Goal: Transaction & Acquisition: Purchase product/service

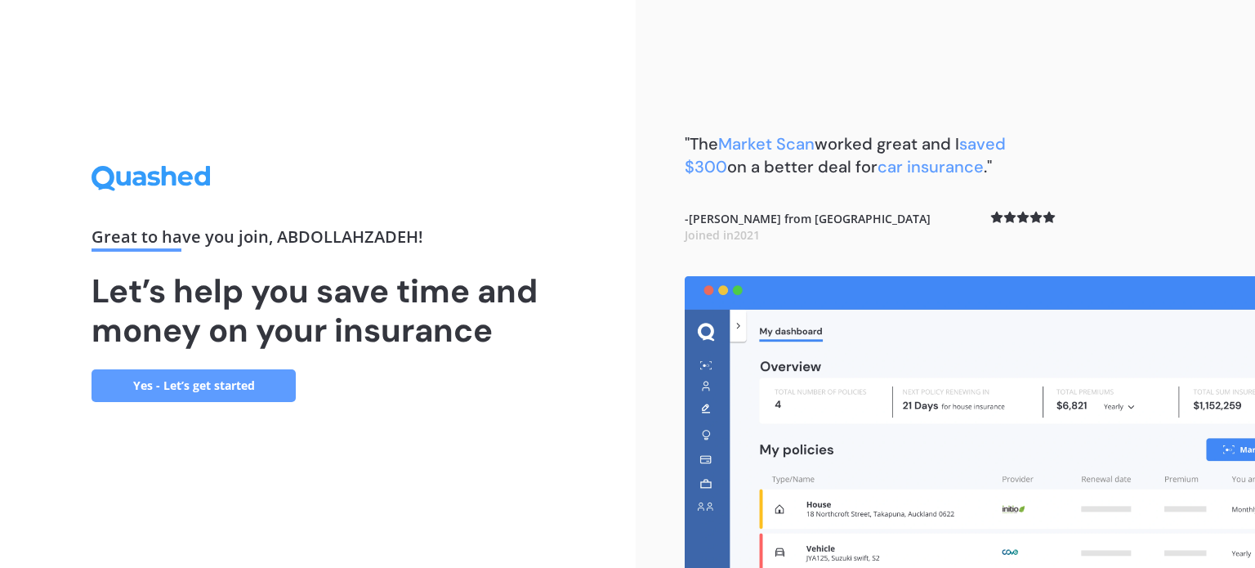
click at [212, 391] on link "Yes - Let’s get started" at bounding box center [193, 385] width 204 height 33
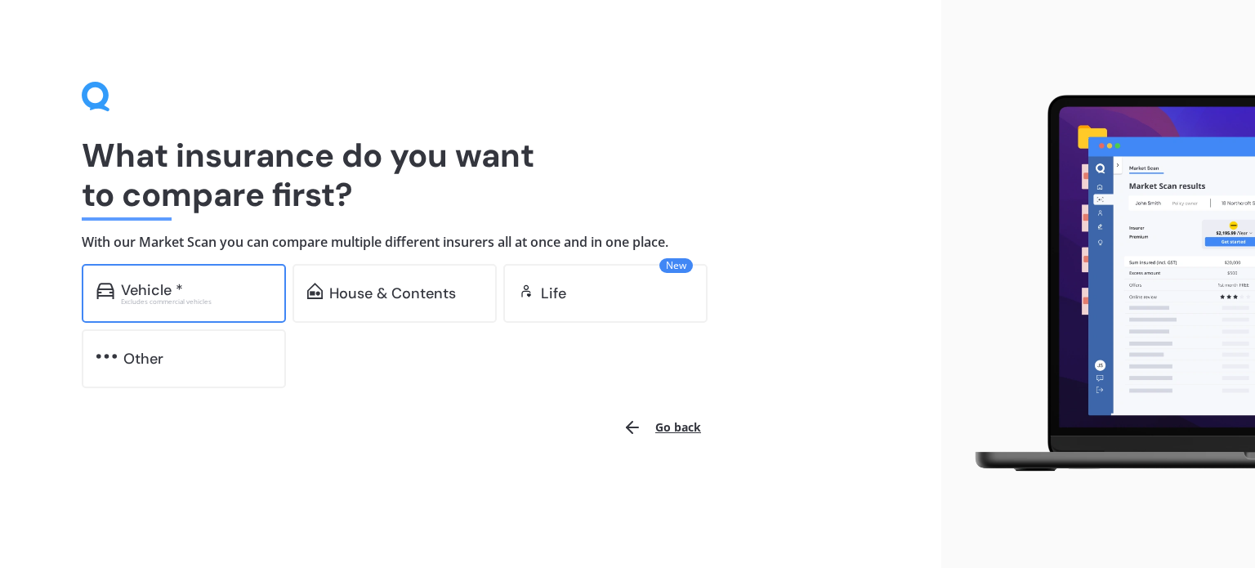
click at [211, 295] on div "Vehicle *" at bounding box center [196, 290] width 150 height 16
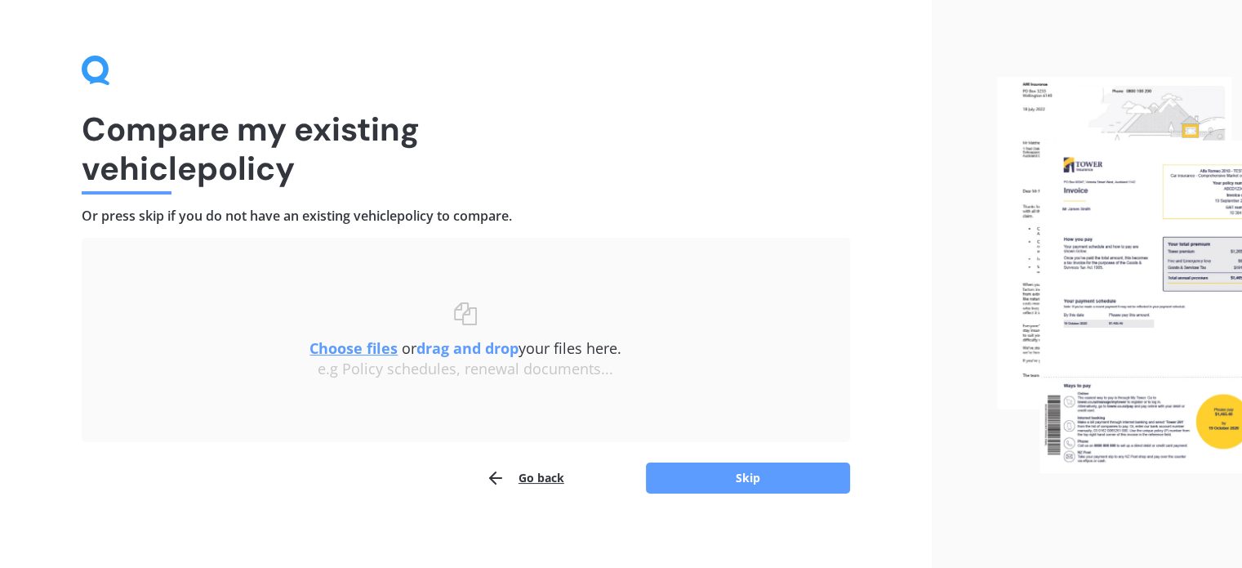
scroll to position [33, 0]
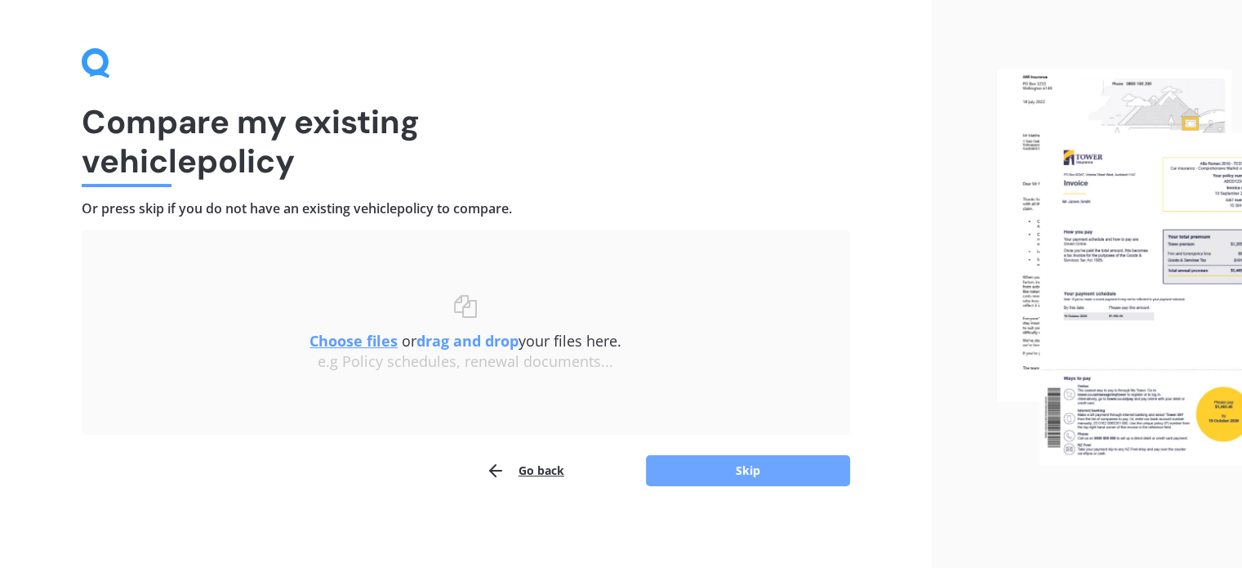
click at [705, 463] on button "Skip" at bounding box center [748, 470] width 204 height 31
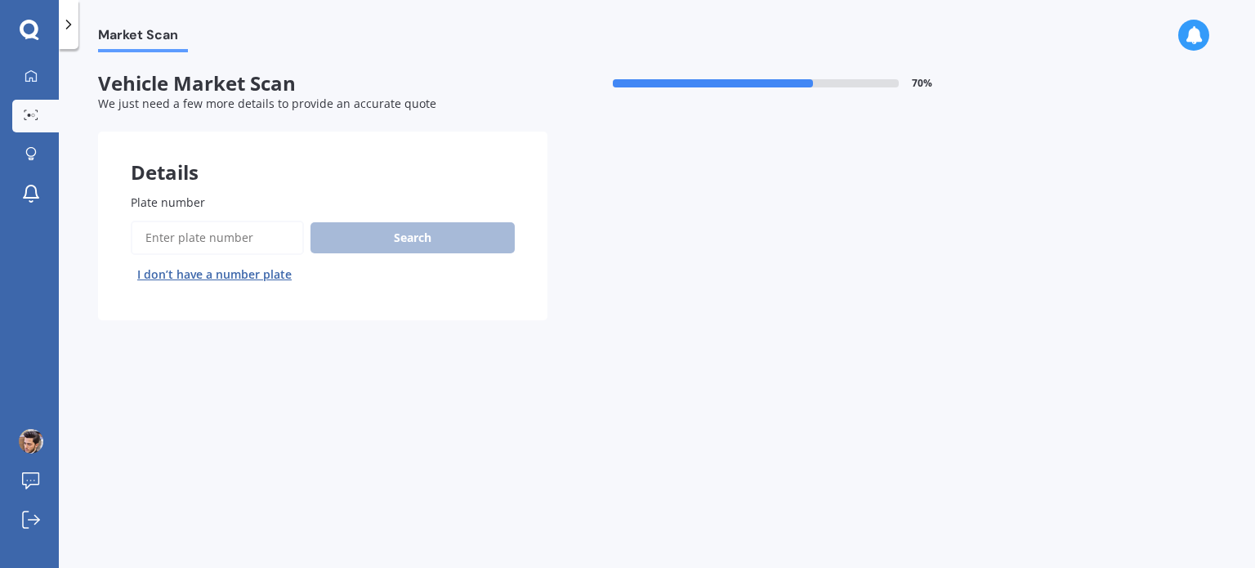
click at [238, 231] on input "Plate number" at bounding box center [217, 238] width 173 height 34
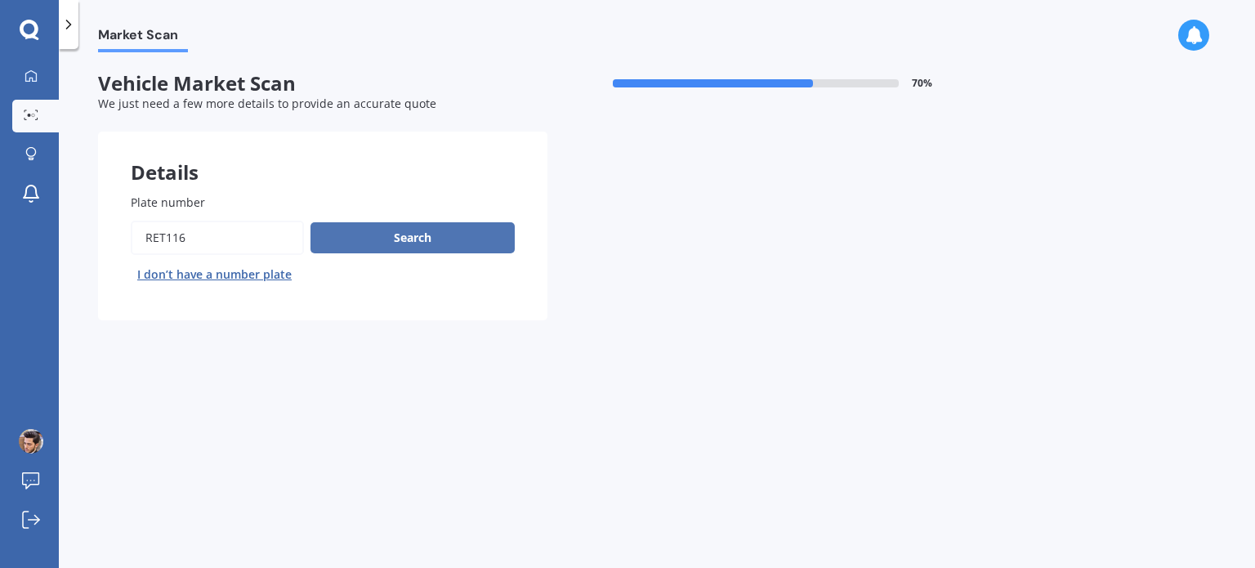
type input "ret116"
click at [399, 232] on button "Search" at bounding box center [412, 237] width 204 height 31
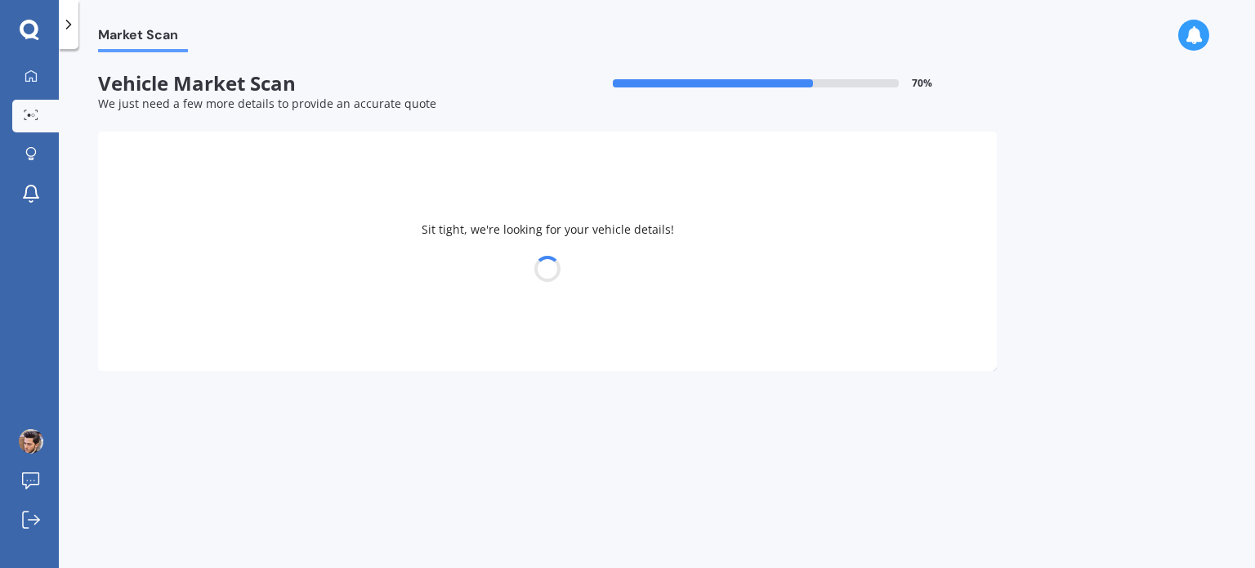
select select "NISSAN"
select select "NOTE"
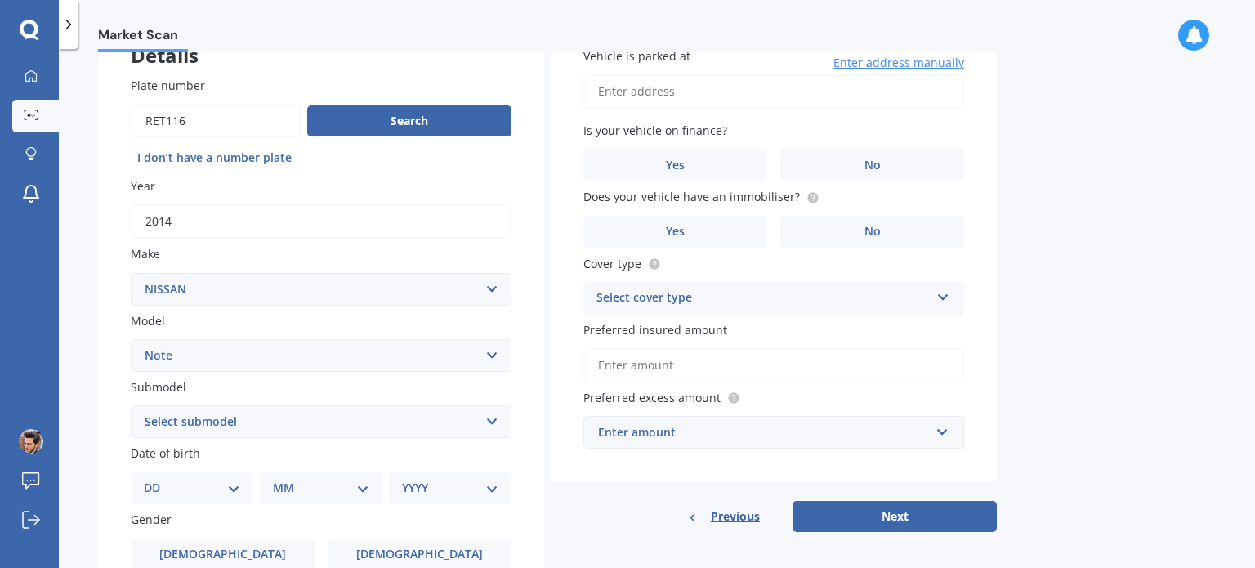
scroll to position [163, 0]
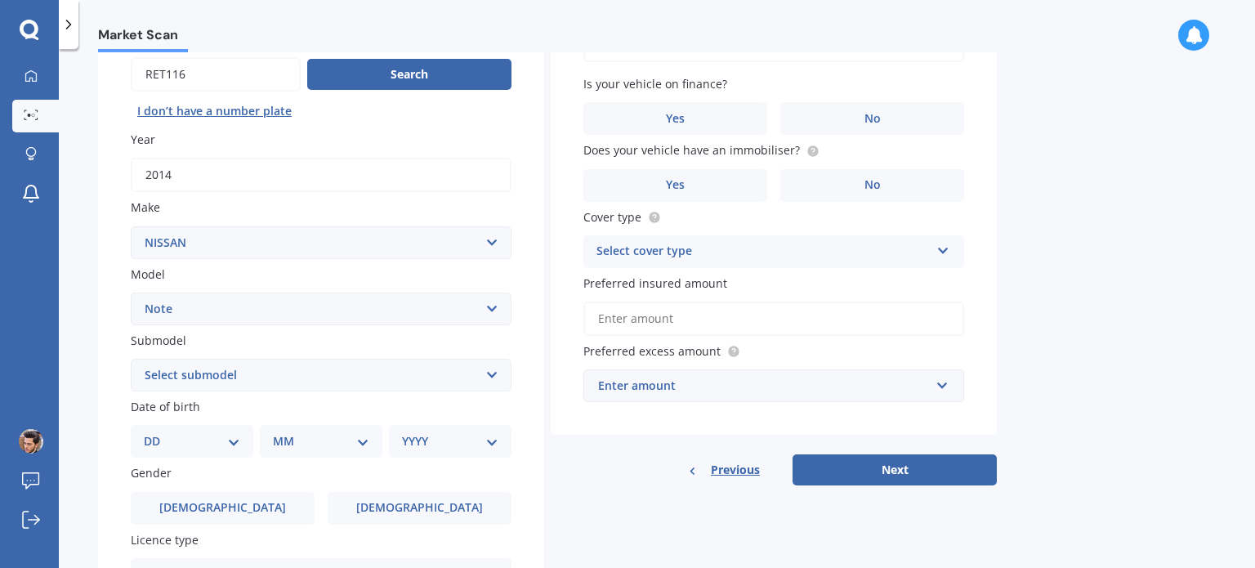
click at [336, 379] on select "Select submodel (All) E-Power Hatchback Non Turbo Station Wagon turbo" at bounding box center [321, 375] width 381 height 33
select select "HATCHBACK NON TURBO"
click at [131, 359] on select "Select submodel (All) E-Power Hatchback Non Turbo Station Wagon turbo" at bounding box center [321, 375] width 381 height 33
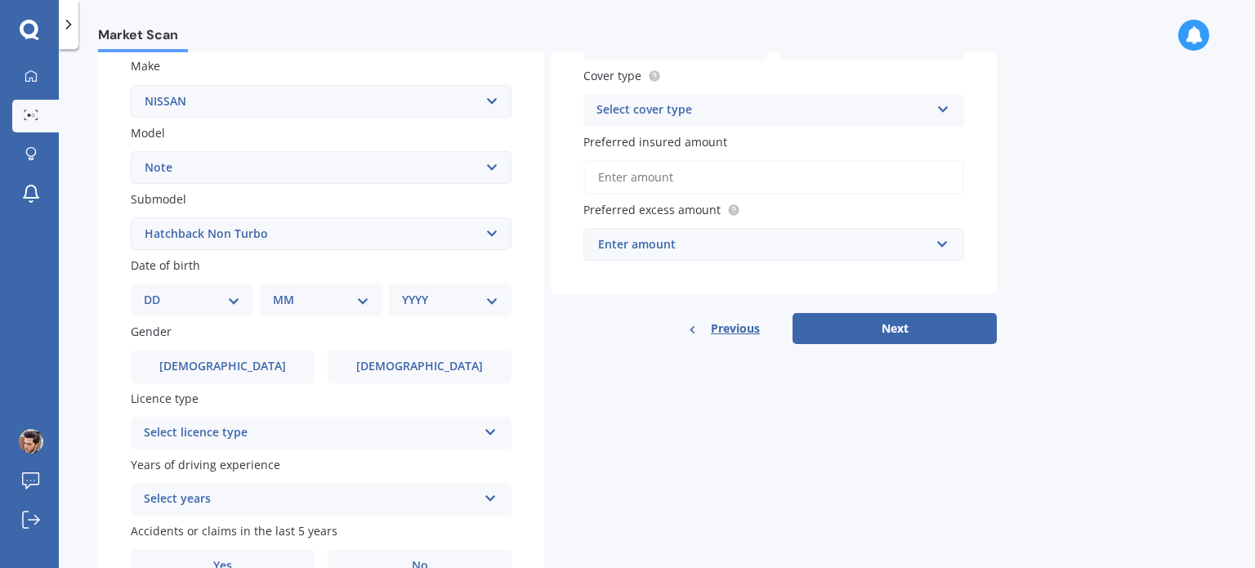
scroll to position [327, 0]
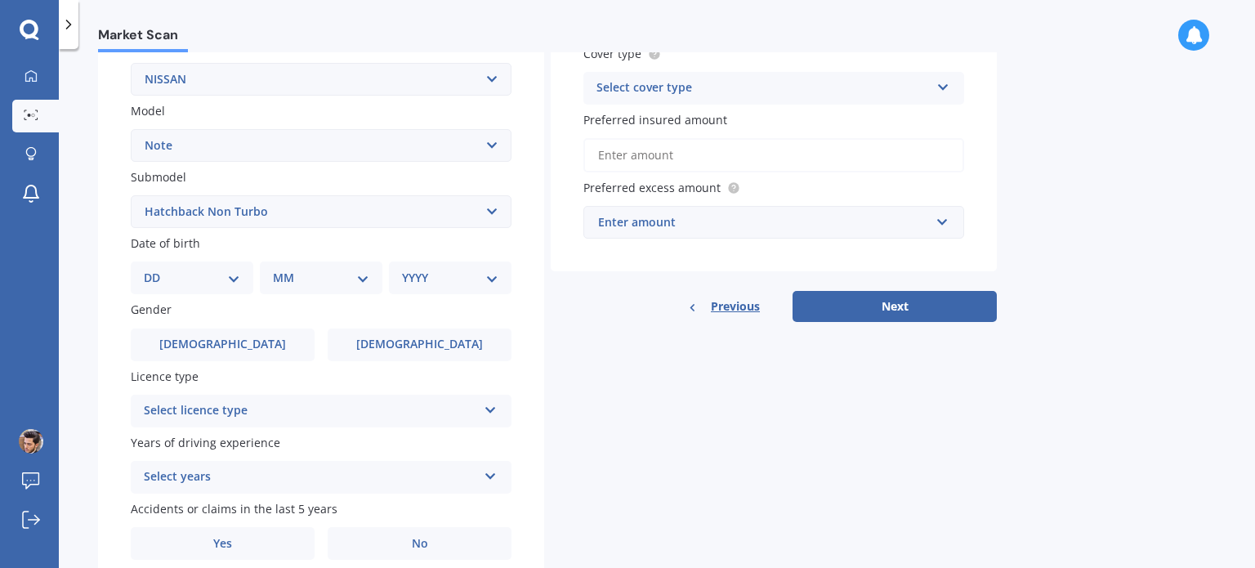
click at [195, 283] on select "DD 01 02 03 04 05 06 07 08 09 10 11 12 13 14 15 16 17 18 19 20 21 22 23 24 25 2…" at bounding box center [192, 278] width 96 height 18
select select "25"
click at [157, 269] on select "DD 01 02 03 04 05 06 07 08 09 10 11 12 13 14 15 16 17 18 19 20 21 22 23 24 25 2…" at bounding box center [192, 278] width 96 height 18
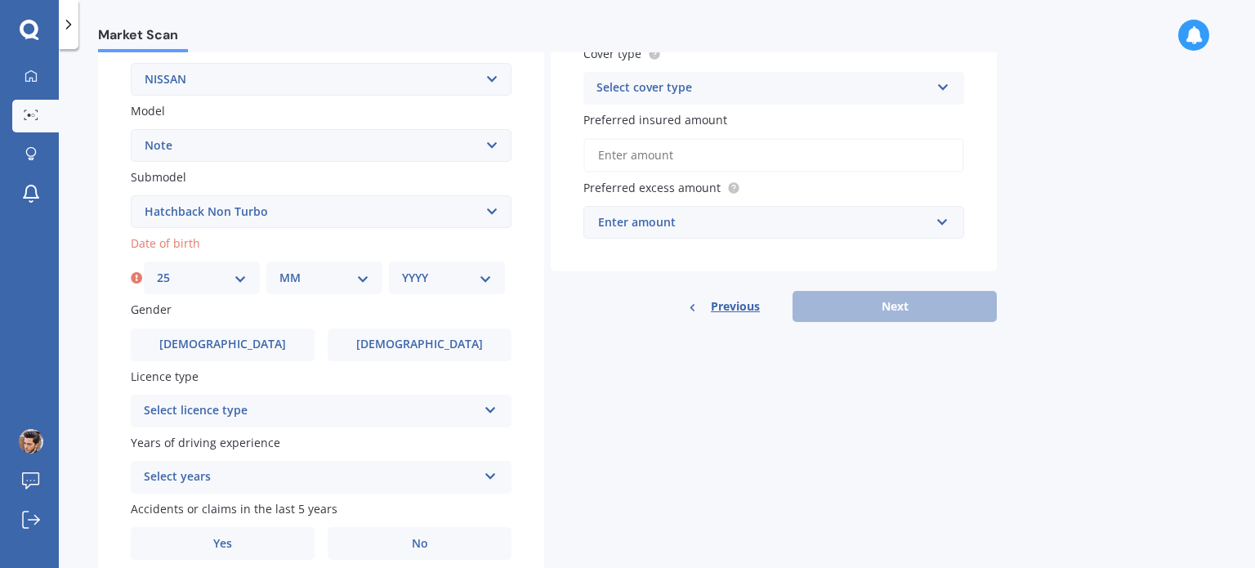
click at [312, 272] on select "MM 01 02 03 04 05 06 07 08 09 10 11 12" at bounding box center [324, 278] width 90 height 18
select select "07"
click at [279, 269] on select "MM 01 02 03 04 05 06 07 08 09 10 11 12" at bounding box center [324, 278] width 90 height 18
click at [429, 283] on select "YYYY 2025 2024 2023 2022 2021 2020 2019 2018 2017 2016 2015 2014 2013 2012 2011…" at bounding box center [447, 278] width 90 height 18
select select "1997"
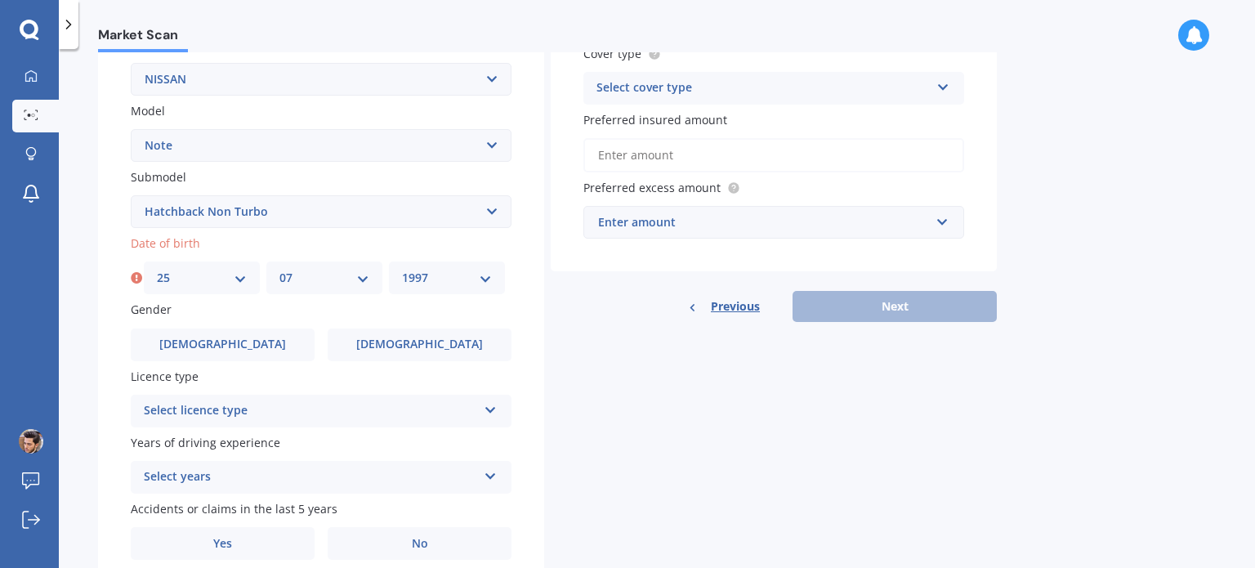
click at [402, 269] on select "YYYY 2025 2024 2023 2022 2021 2020 2019 2018 2017 2016 2015 2014 2013 2012 2011…" at bounding box center [447, 278] width 90 height 18
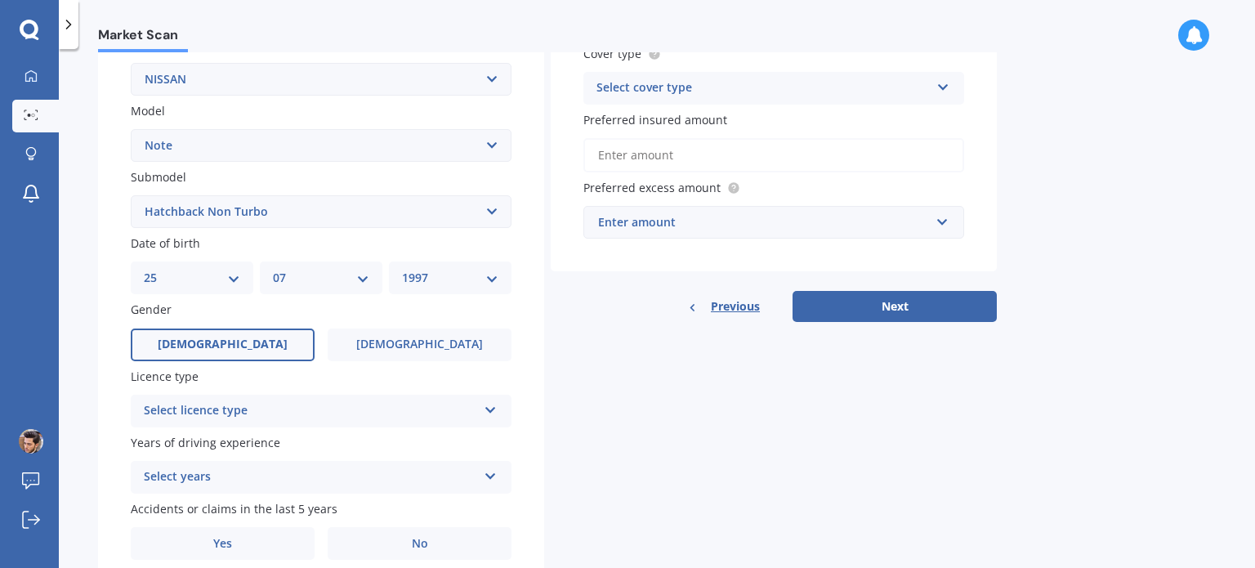
click at [280, 342] on label "Male" at bounding box center [223, 344] width 184 height 33
click at [0, 0] on input "Male" at bounding box center [0, 0] width 0 height 0
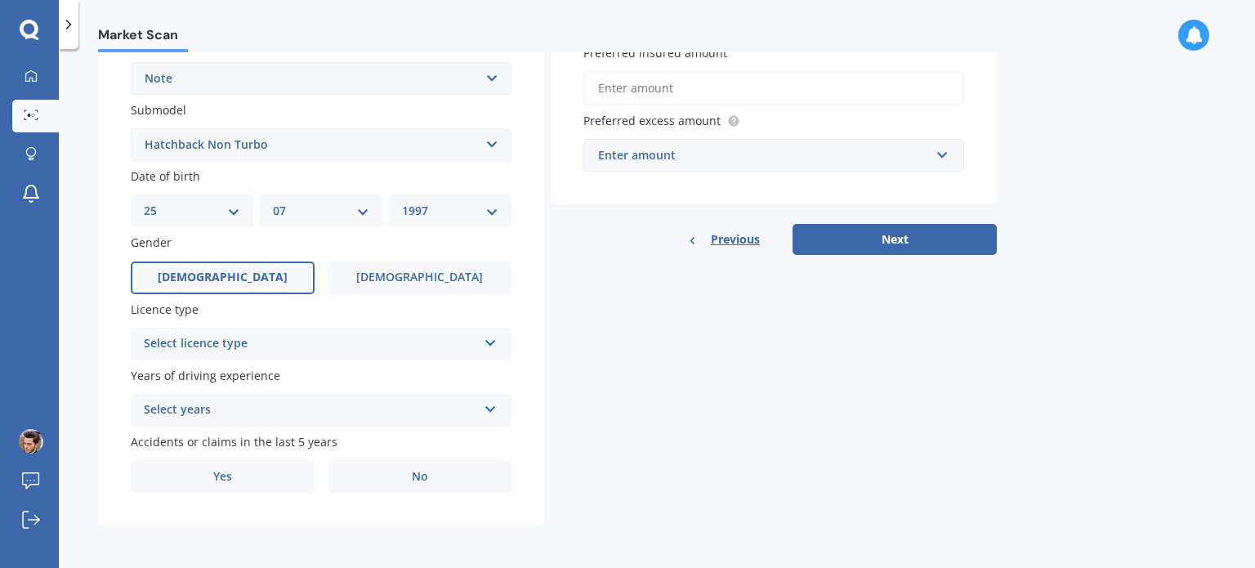
click at [287, 345] on div "Select licence type" at bounding box center [310, 344] width 333 height 20
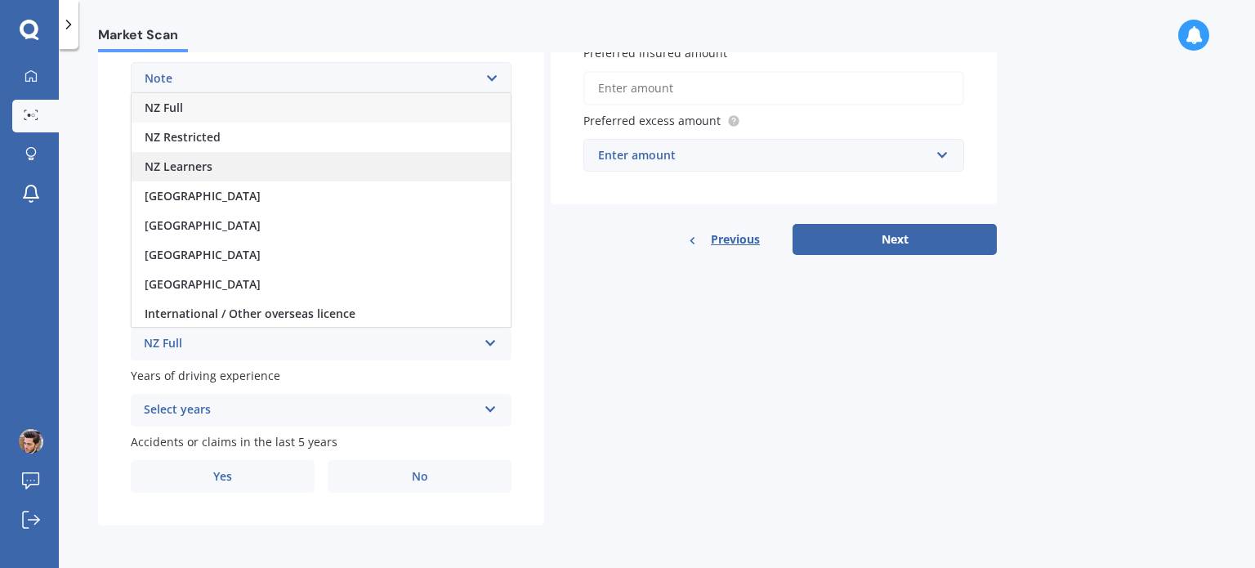
click at [242, 166] on div "NZ Learners" at bounding box center [320, 166] width 379 height 29
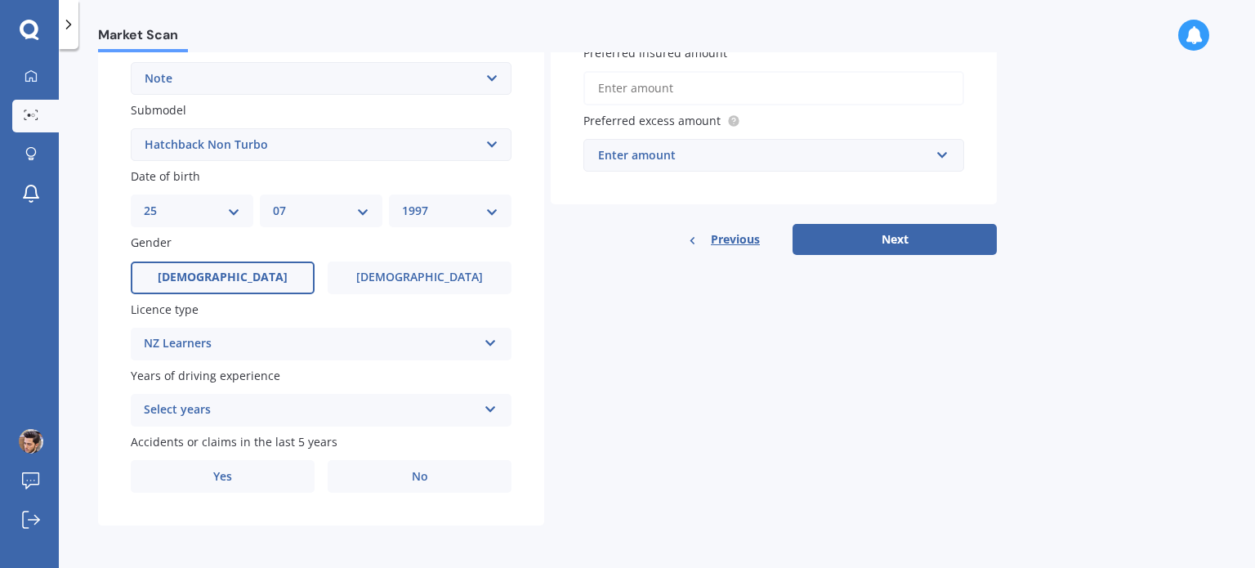
click at [225, 413] on div "Select years" at bounding box center [310, 410] width 333 height 20
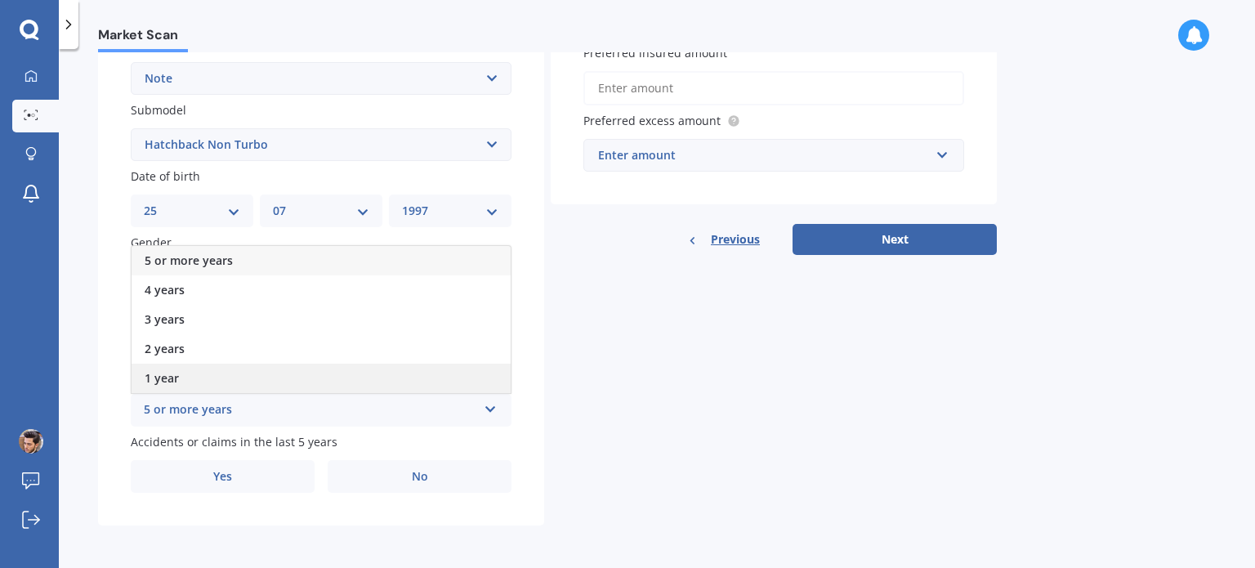
click at [206, 375] on div "1 year" at bounding box center [320, 377] width 379 height 29
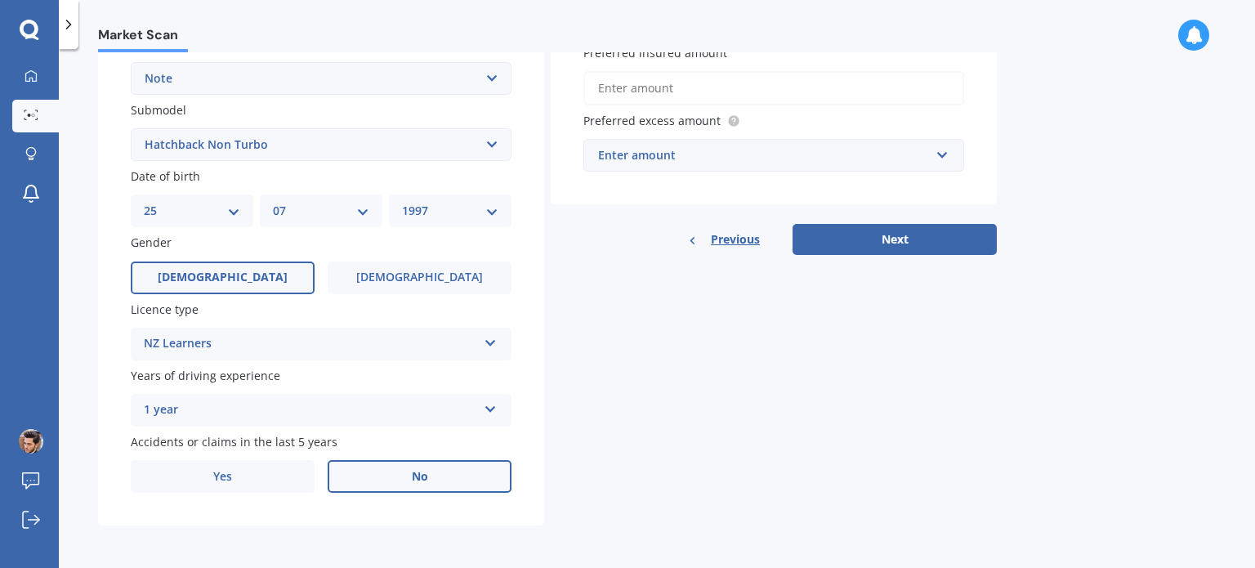
click at [373, 488] on label "No" at bounding box center [420, 476] width 184 height 33
click at [0, 0] on input "No" at bounding box center [0, 0] width 0 height 0
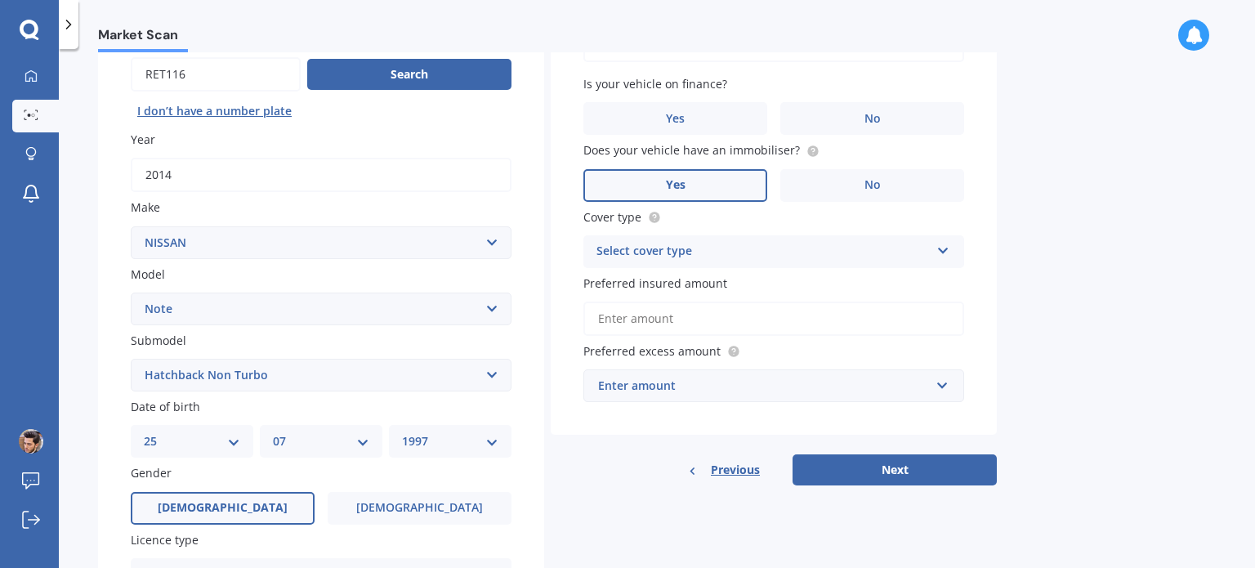
scroll to position [67, 0]
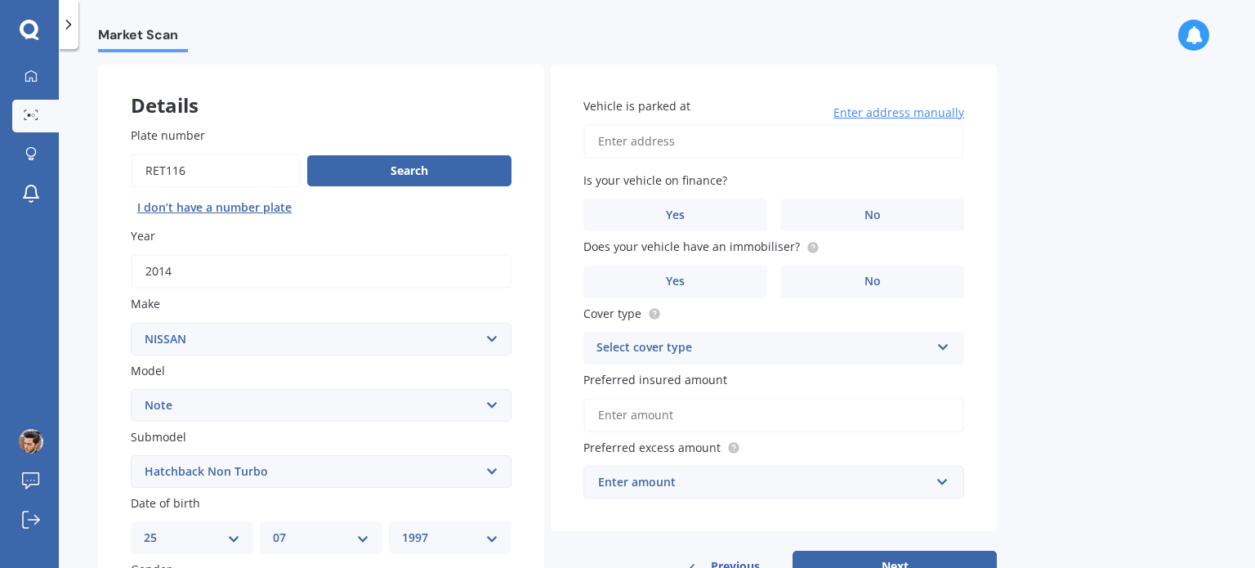
click at [720, 136] on input "Vehicle is parked at" at bounding box center [773, 141] width 381 height 34
type input "Queen street, AucklandAuckland 1010"
drag, startPoint x: 833, startPoint y: 146, endPoint x: 827, endPoint y: 156, distance: 11.8
click at [833, 146] on input "Queen street, AucklandAuckland 1010" at bounding box center [773, 141] width 381 height 34
click at [1039, 160] on div "Market Scan Vehicle Market Scan 70 % We just need a few more details to provide…" at bounding box center [657, 311] width 1196 height 519
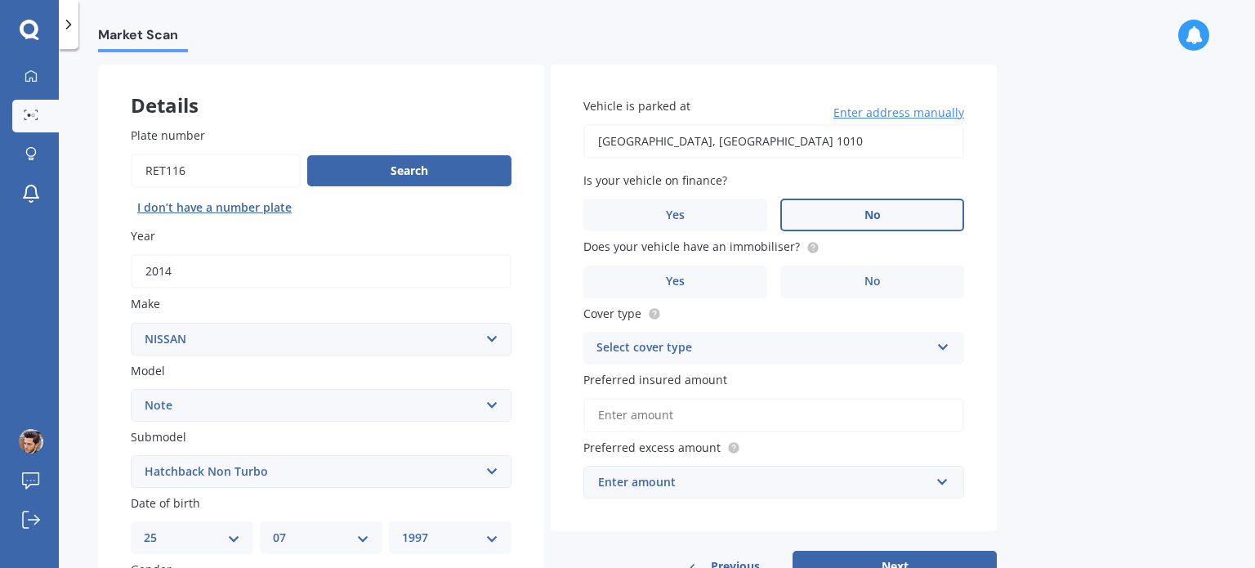
click at [821, 205] on label "No" at bounding box center [872, 214] width 184 height 33
click at [0, 0] on input "No" at bounding box center [0, 0] width 0 height 0
click at [803, 280] on label "No" at bounding box center [872, 281] width 184 height 33
click at [0, 0] on input "No" at bounding box center [0, 0] width 0 height 0
click at [756, 345] on div "Select cover type" at bounding box center [762, 348] width 333 height 20
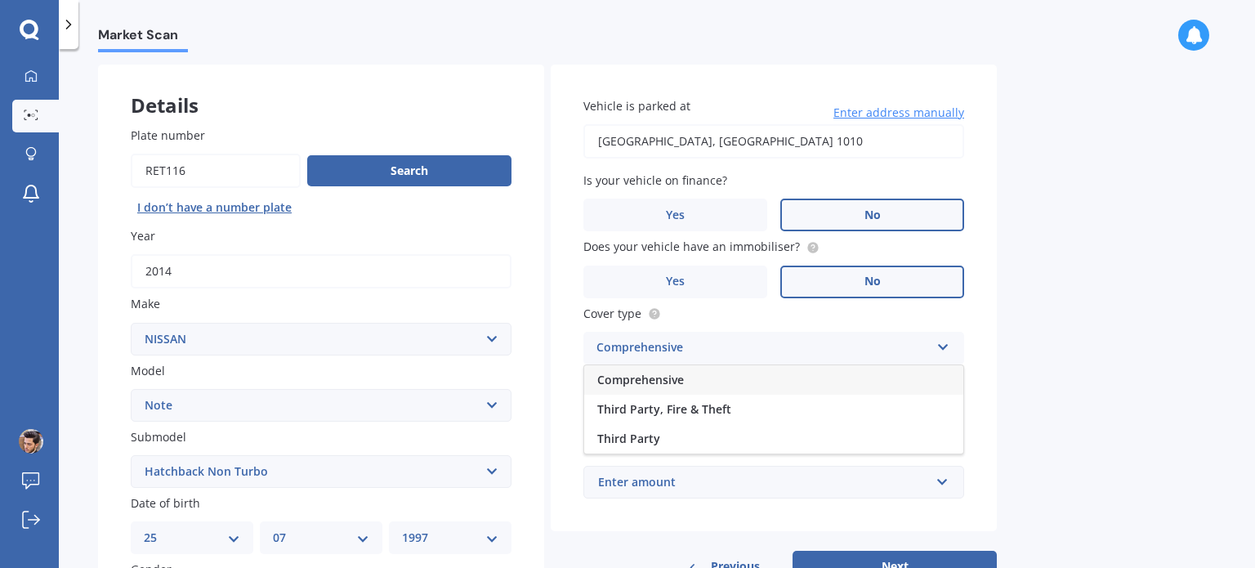
click at [753, 380] on div "Comprehensive" at bounding box center [773, 379] width 379 height 29
click at [705, 410] on input "Preferred insured amount" at bounding box center [773, 415] width 381 height 34
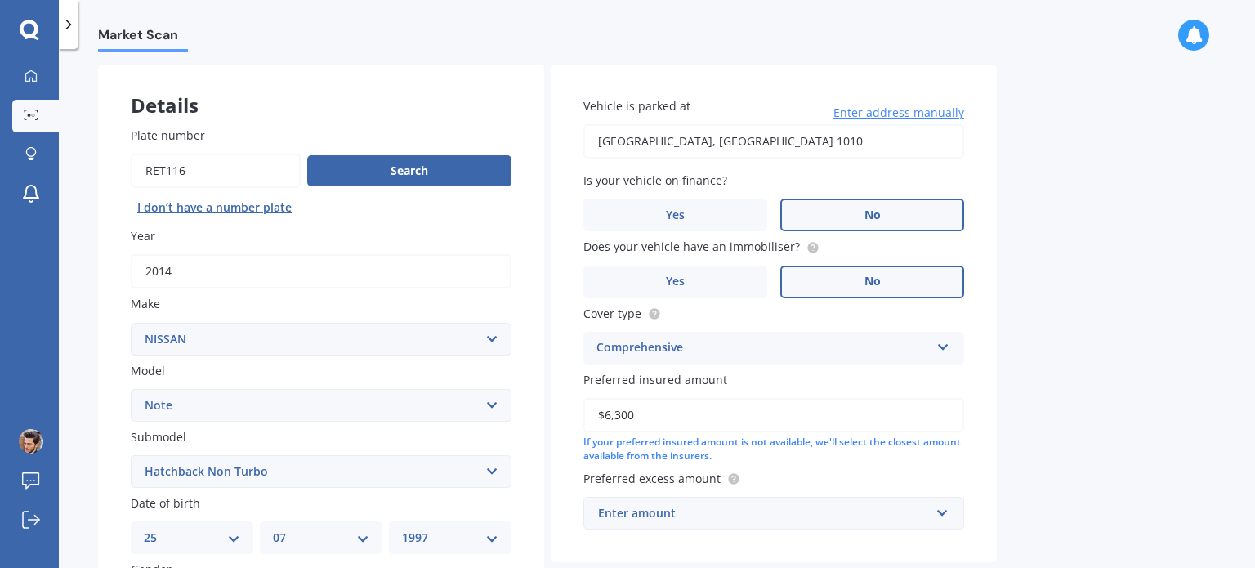
scroll to position [230, 0]
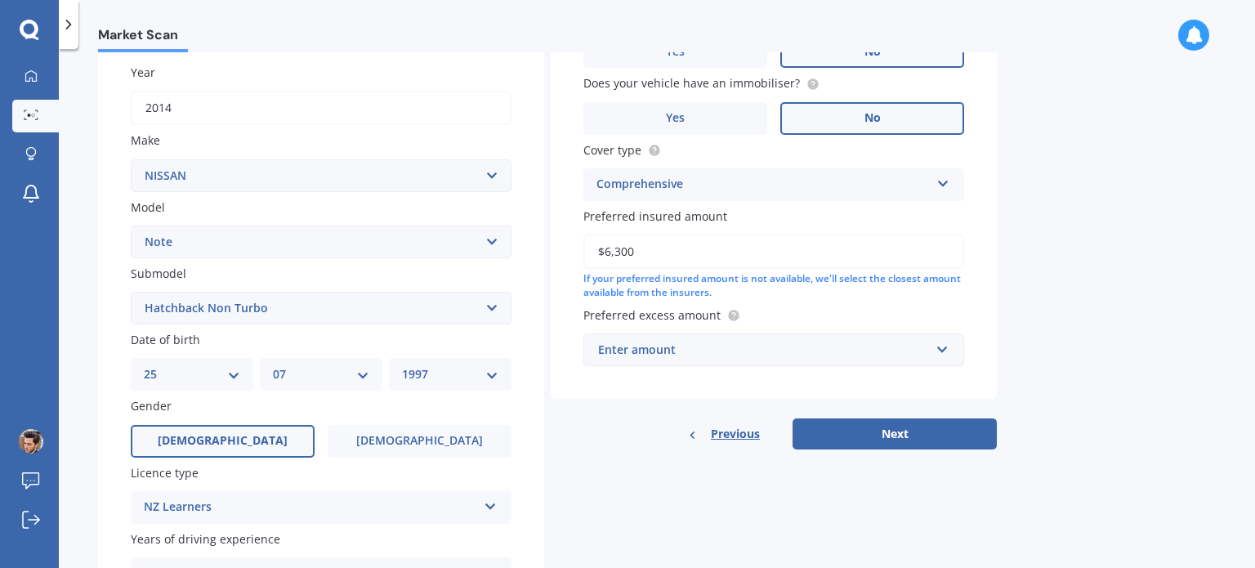
type input "$6,300"
click at [699, 352] on div "Enter amount" at bounding box center [764, 350] width 332 height 18
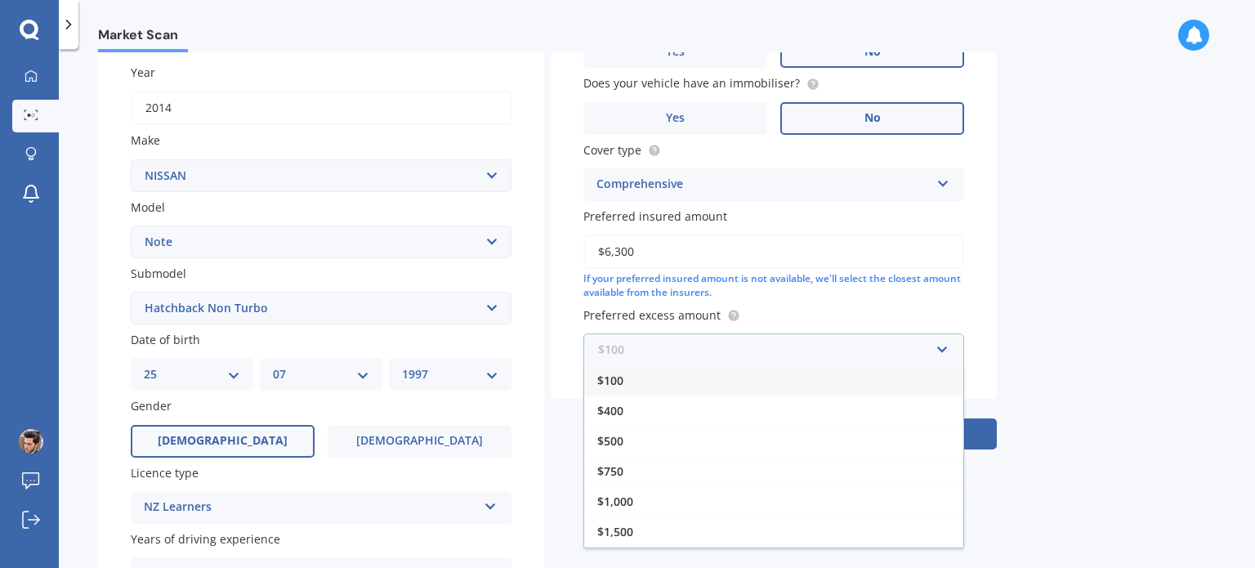
click at [693, 341] on input "text" at bounding box center [768, 349] width 366 height 31
click at [669, 442] on div "$500" at bounding box center [773, 441] width 379 height 30
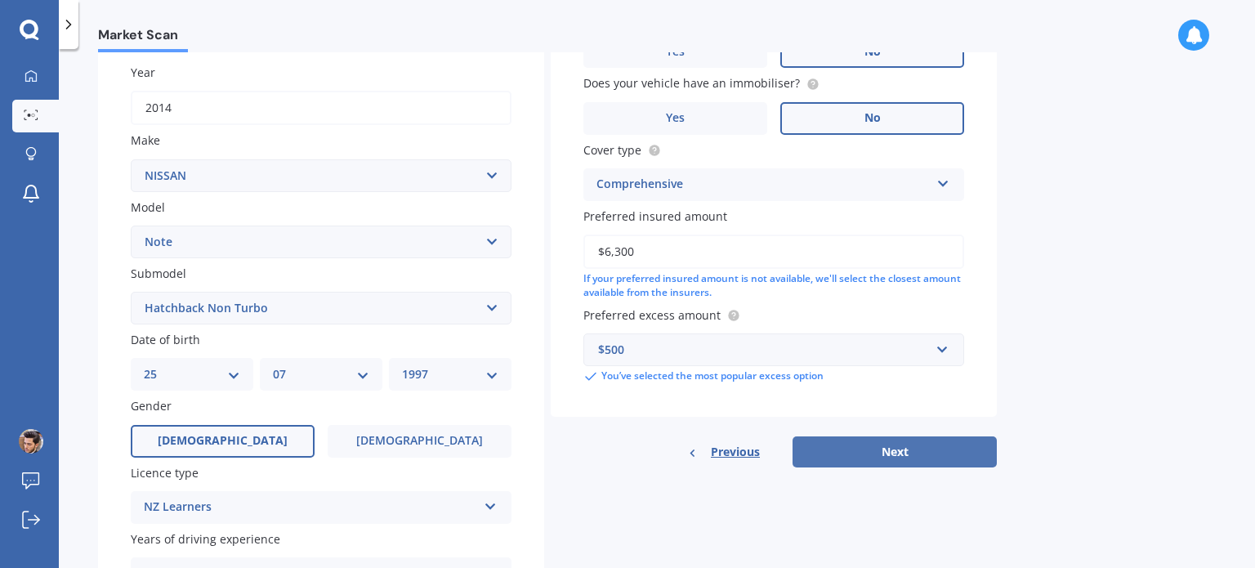
click at [811, 442] on button "Next" at bounding box center [894, 451] width 204 height 31
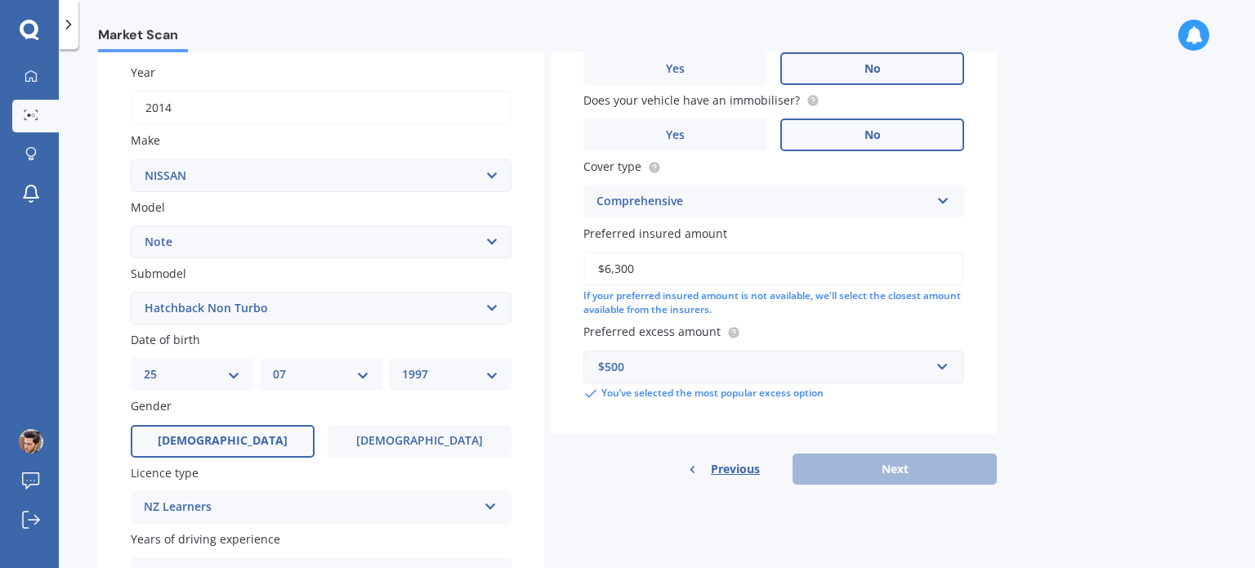
scroll to position [111, 0]
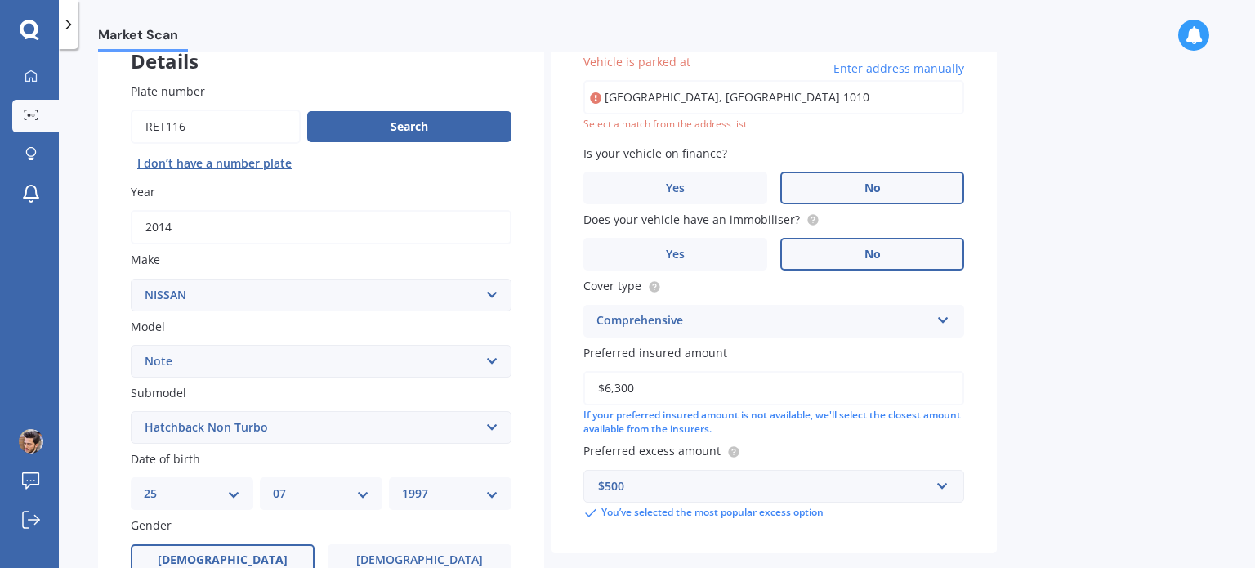
click at [752, 97] on input "Queen street, AucklandAuckland 1010" at bounding box center [773, 97] width 381 height 34
click at [650, 87] on input "Queen street, AucklandAuckland 1010" at bounding box center [773, 97] width 381 height 34
click at [848, 69] on span "Enter address manually" at bounding box center [898, 68] width 131 height 16
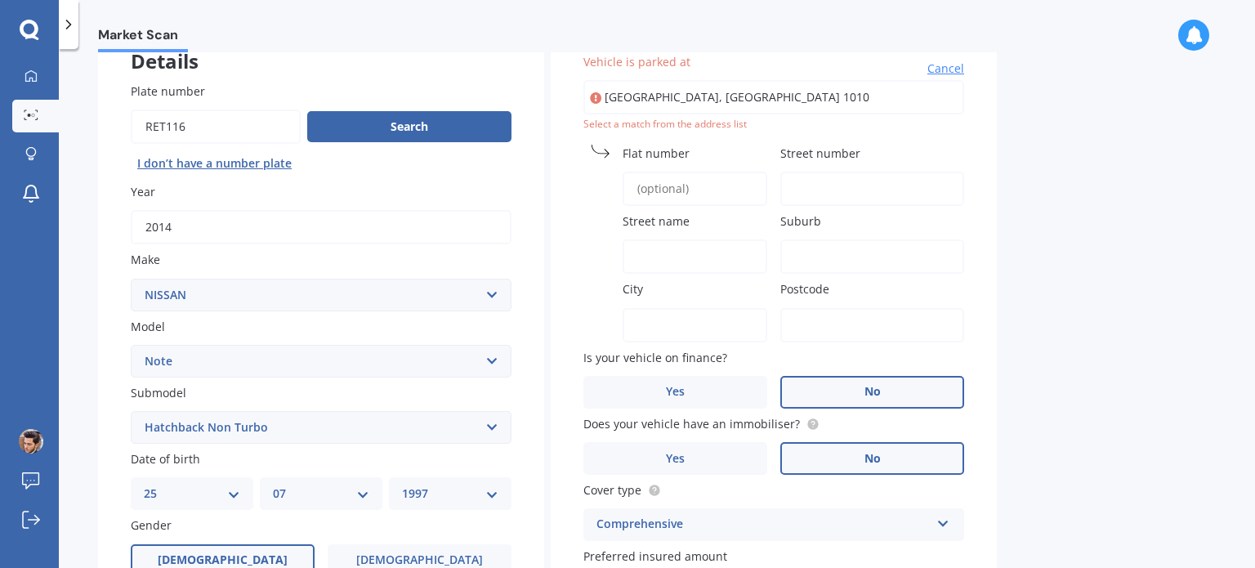
click at [950, 62] on span "Cancel" at bounding box center [945, 68] width 37 height 16
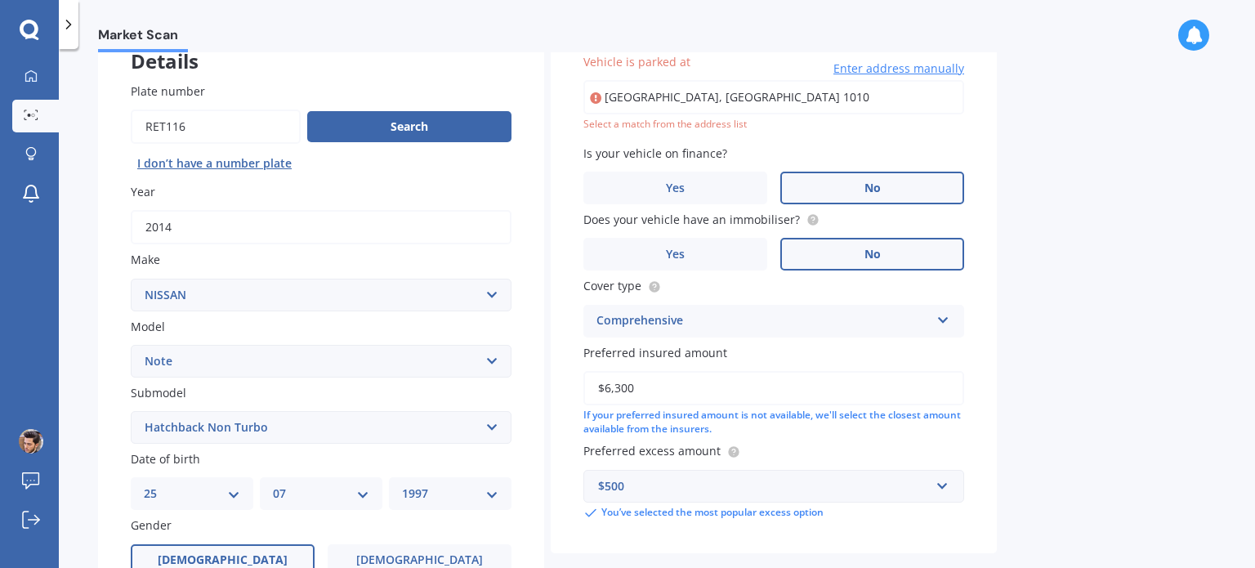
click at [837, 89] on input "Queen street, AucklandAuckland 1010" at bounding box center [773, 97] width 381 height 34
click at [820, 105] on input "Queen street, AucklandAuckland 1010" at bounding box center [773, 97] width 381 height 34
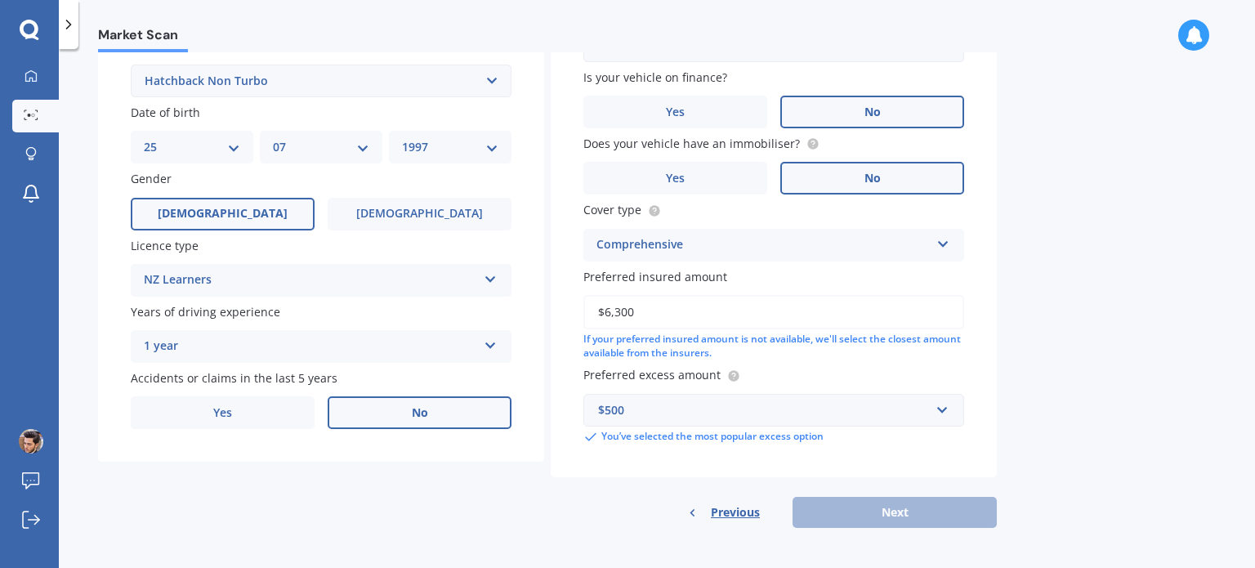
scroll to position [457, 0]
click at [857, 499] on div "Previous Next" at bounding box center [773, 512] width 446 height 31
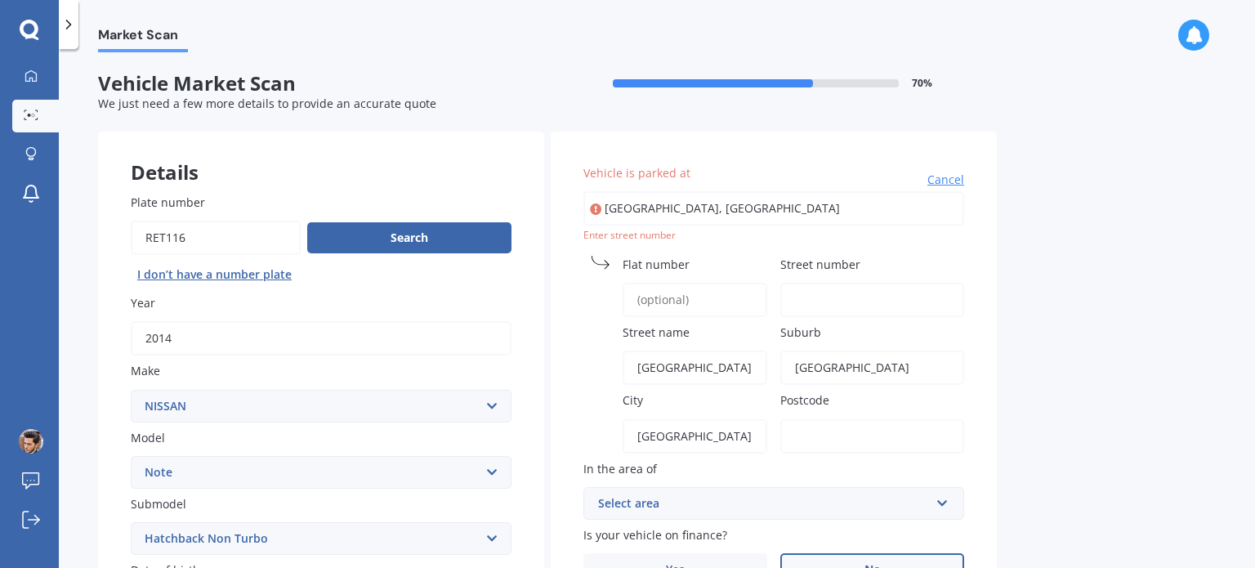
click at [951, 176] on span "Cancel" at bounding box center [945, 180] width 37 height 16
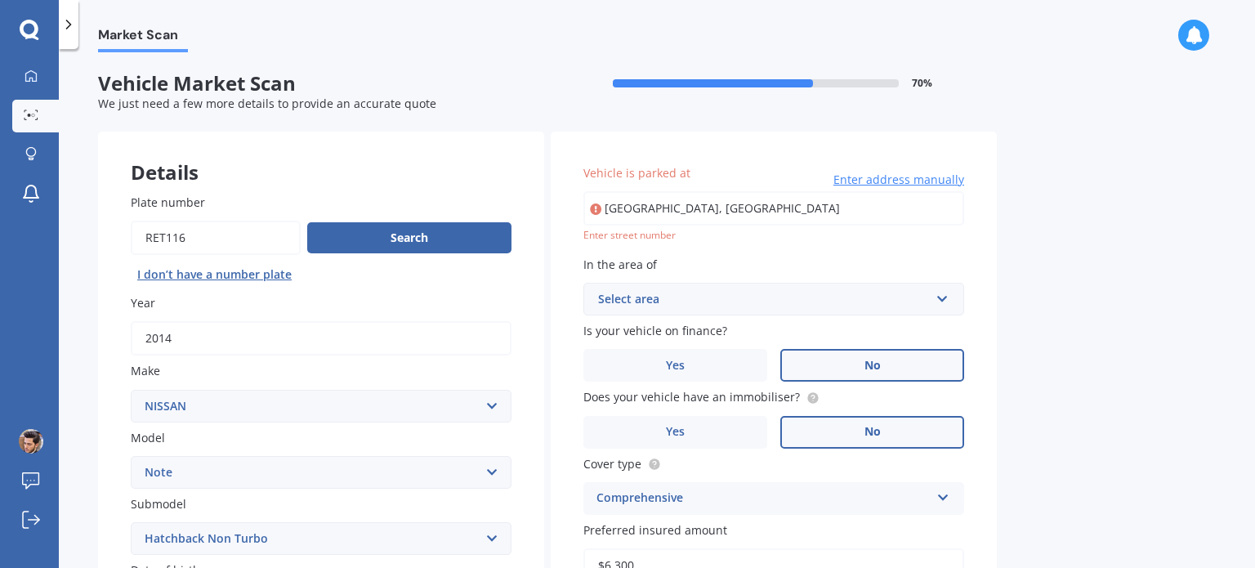
click at [793, 202] on input "Queen Street, Auckland Central, Auckland" at bounding box center [773, 208] width 381 height 34
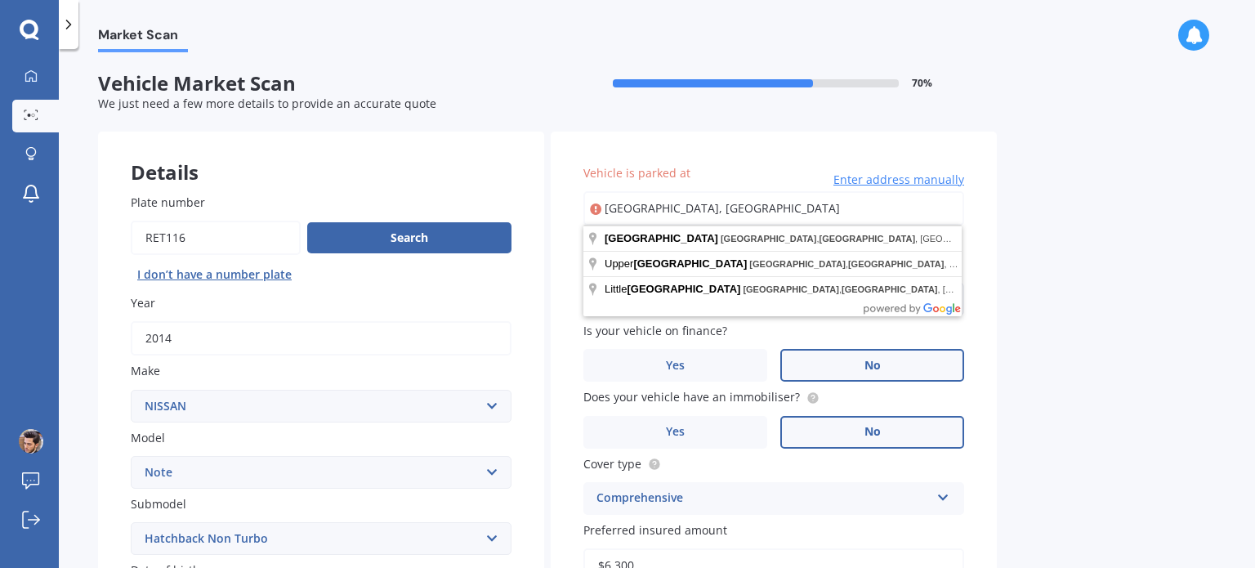
drag, startPoint x: 849, startPoint y: 209, endPoint x: 493, endPoint y: 213, distance: 356.1
click at [493, 213] on div "Details Plate number Search I don’t have a number plate Year 2014 Make Select m…" at bounding box center [547, 525] width 898 height 788
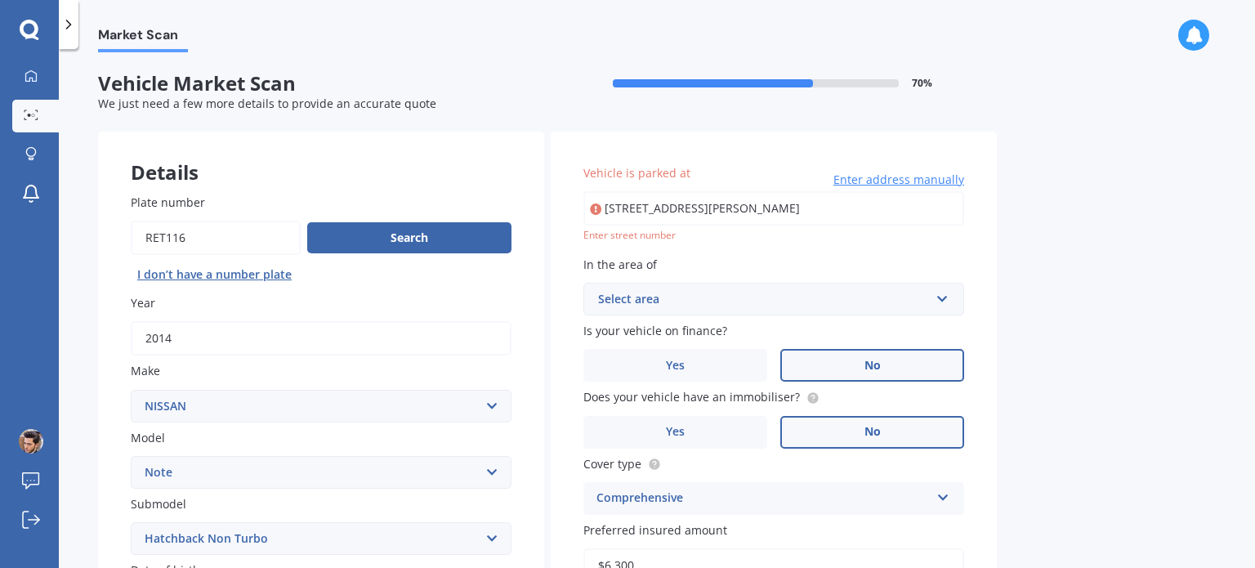
type input "44 Symonds Street, Grafton, Auckland 1010"
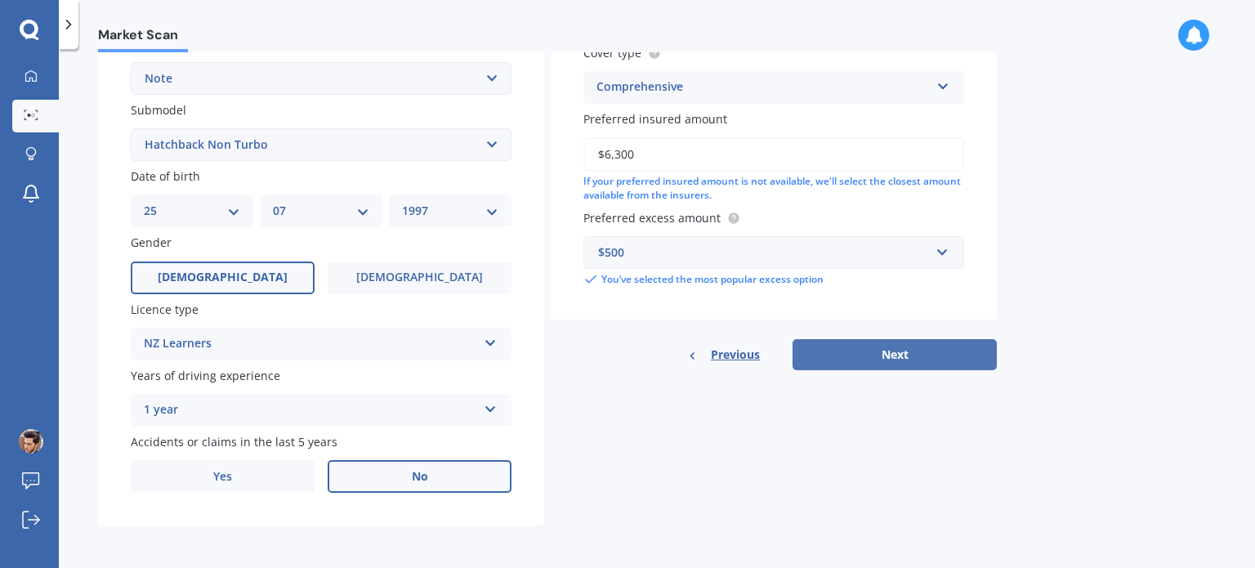
click at [881, 345] on button "Next" at bounding box center [894, 354] width 204 height 31
select select "25"
select select "07"
select select "1997"
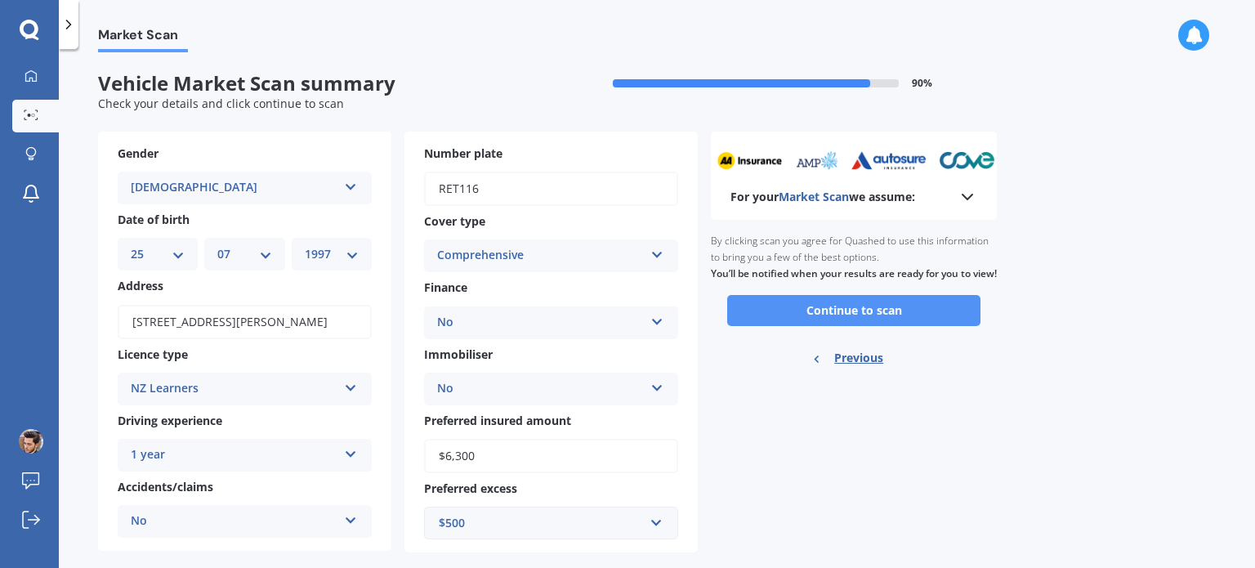
click at [830, 326] on button "Continue to scan" at bounding box center [853, 310] width 253 height 31
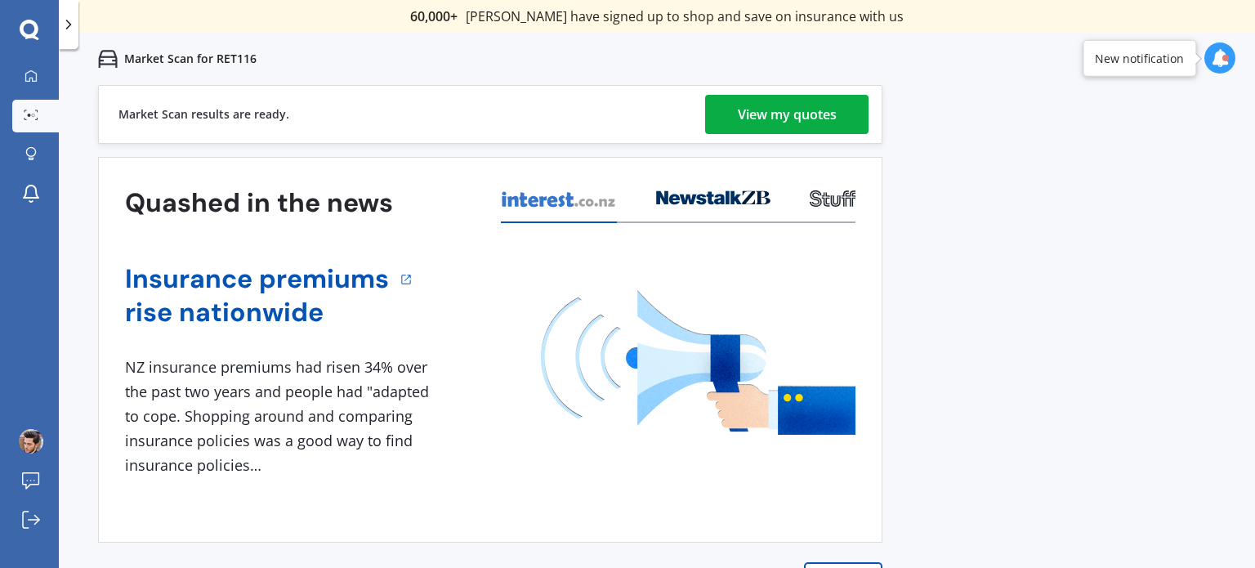
click at [748, 115] on div "View my quotes" at bounding box center [787, 114] width 99 height 39
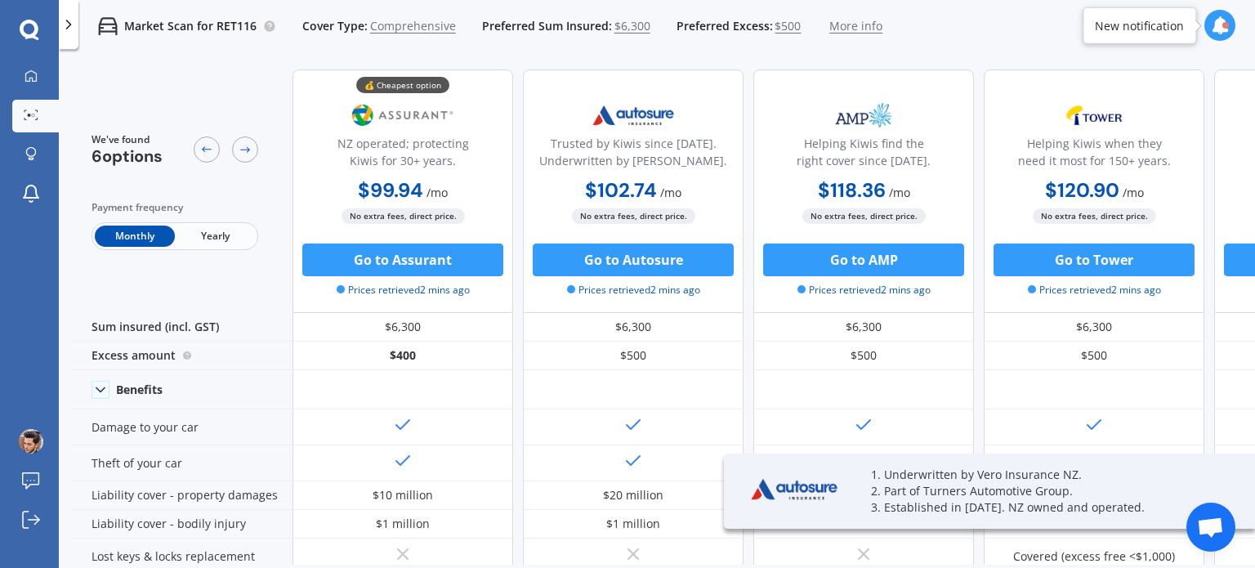
click at [238, 236] on span "Yearly" at bounding box center [215, 235] width 80 height 21
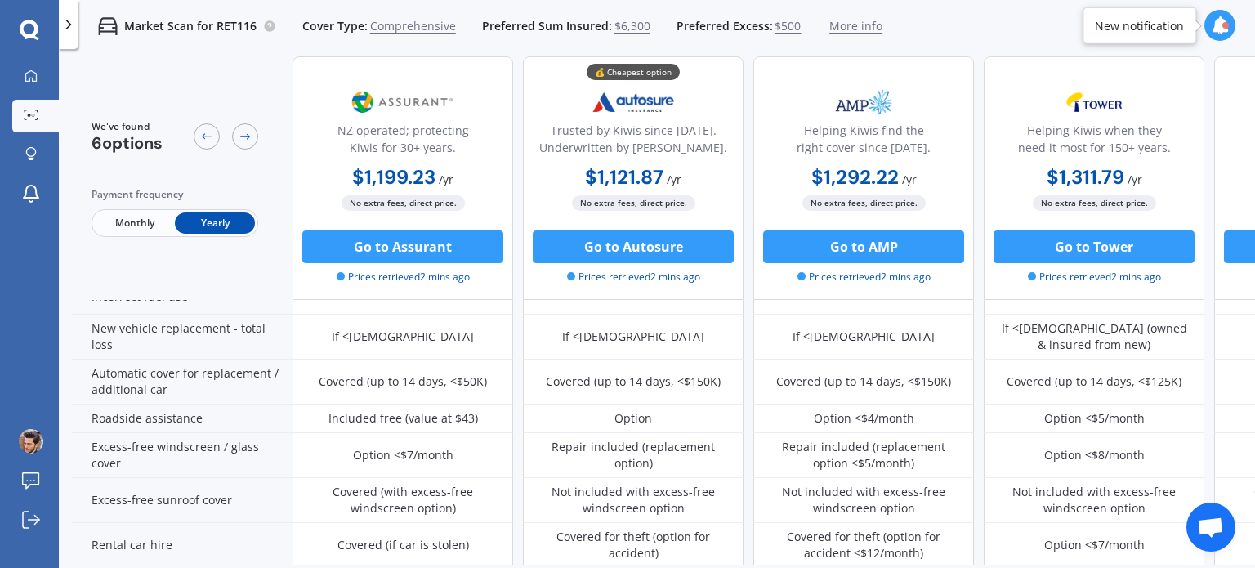
scroll to position [490, 0]
